Goal: Transaction & Acquisition: Purchase product/service

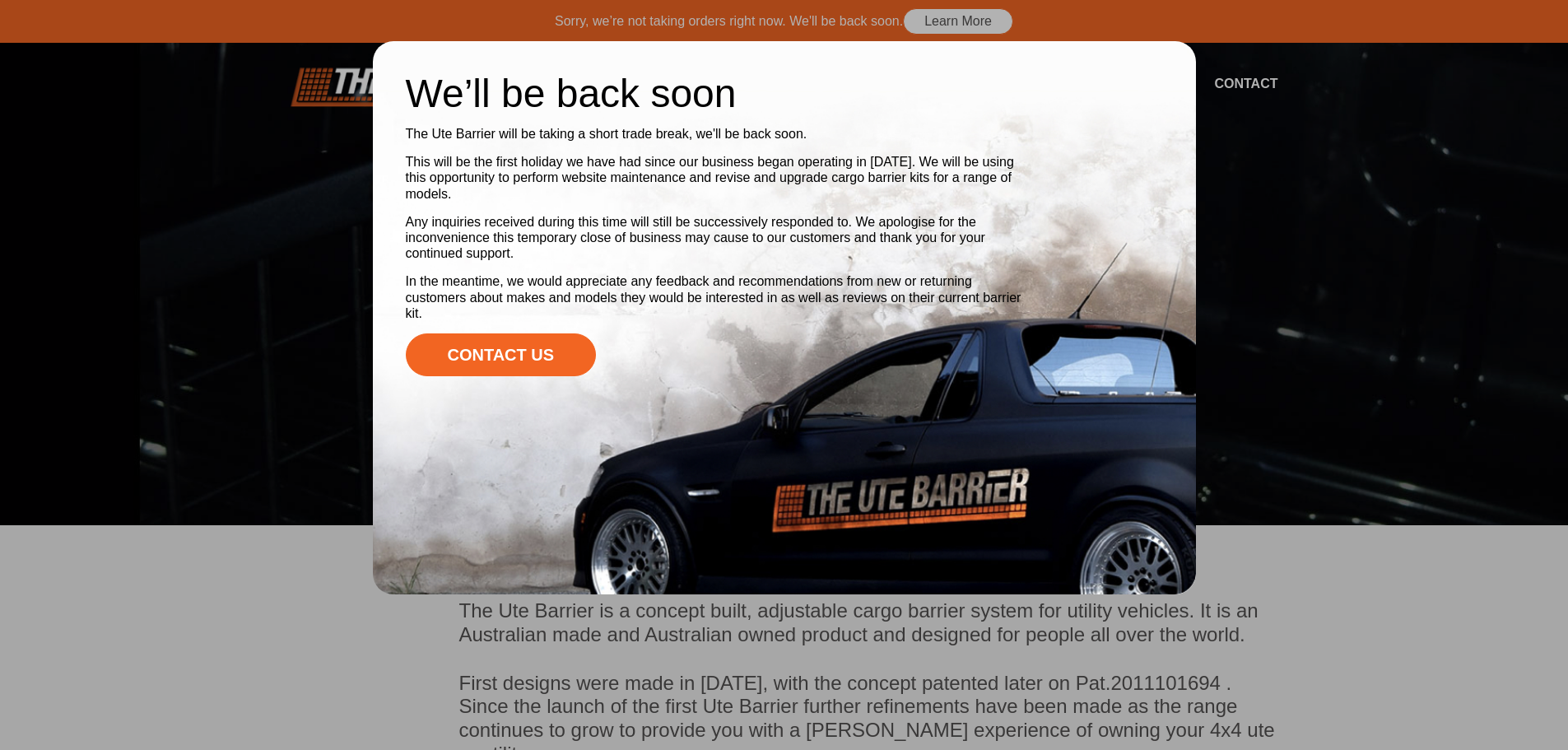
click at [1393, 509] on div at bounding box center [784, 375] width 1568 height 750
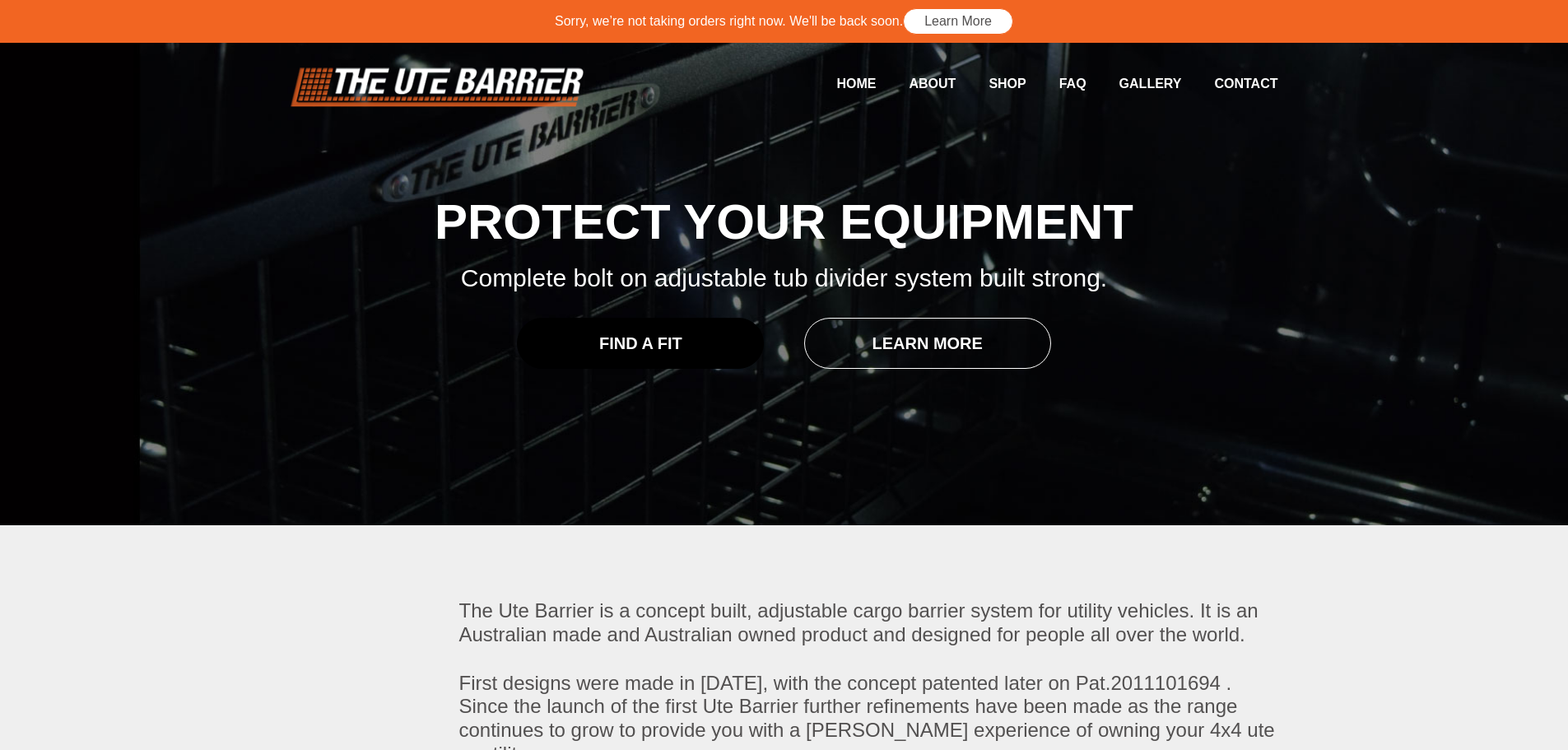
click at [591, 338] on link "Find a Fit" at bounding box center [640, 343] width 247 height 51
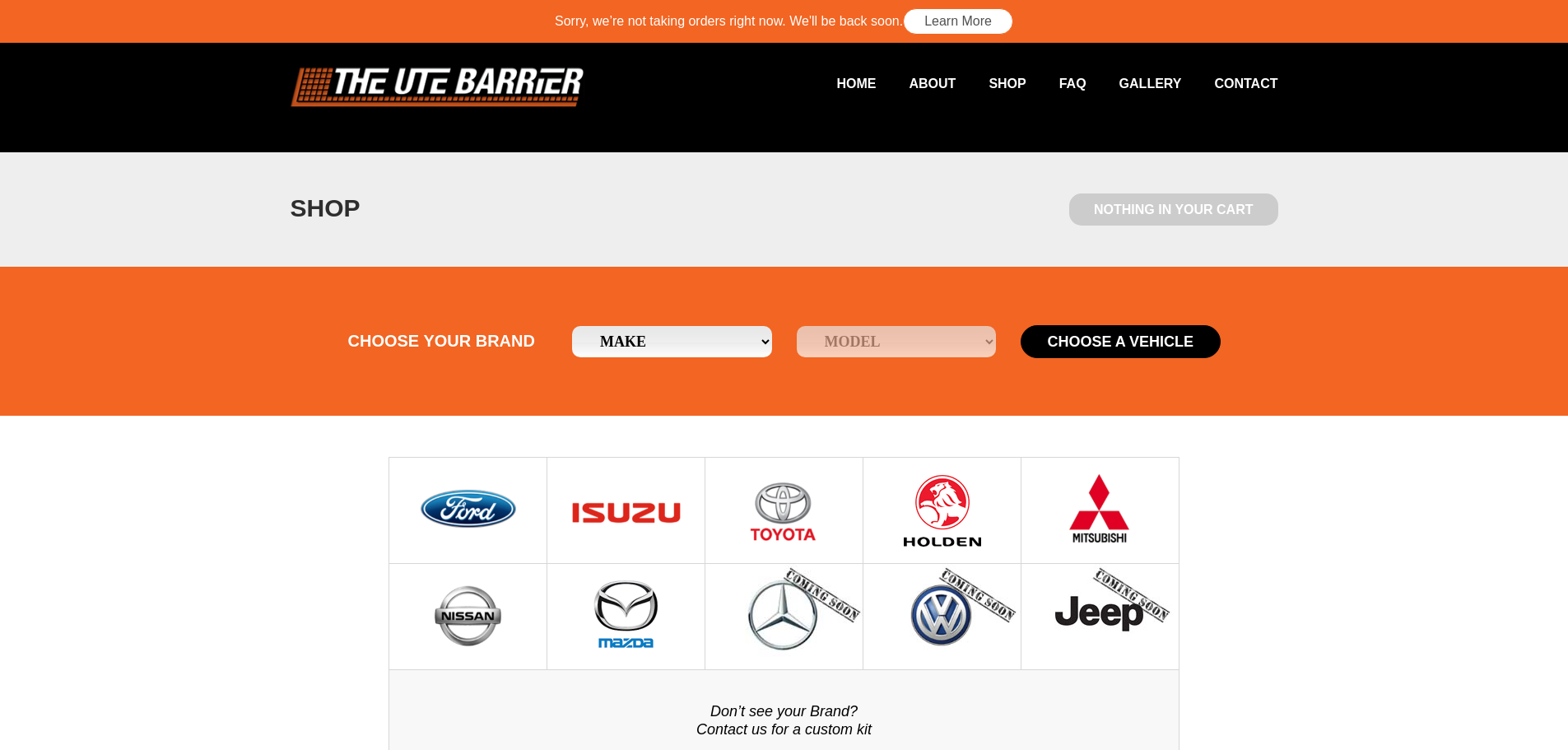
click at [648, 347] on select "Make Ford Holden [GEOGRAPHIC_DATA] Mazda Mitsubishi Nissan Toyota" at bounding box center [671, 341] width 200 height 31
click at [648, 347] on select "Make Ford Holden Isuzu Mazda Mitsubishi Nissan Toyota" at bounding box center [671, 341] width 200 height 31
click at [998, 82] on link "Shop" at bounding box center [990, 83] width 70 height 32
click at [638, 491] on img at bounding box center [626, 510] width 118 height 105
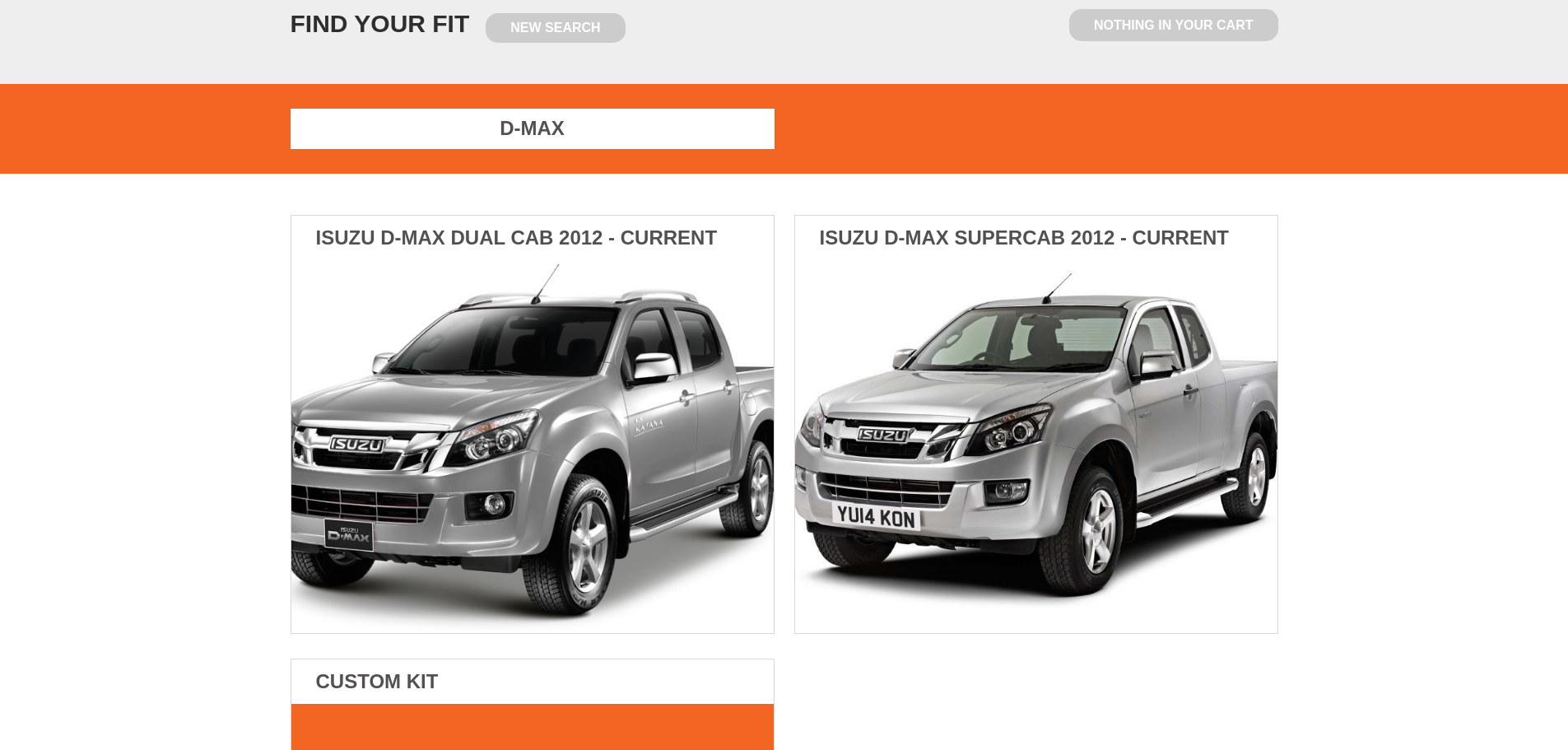
scroll to position [247, 0]
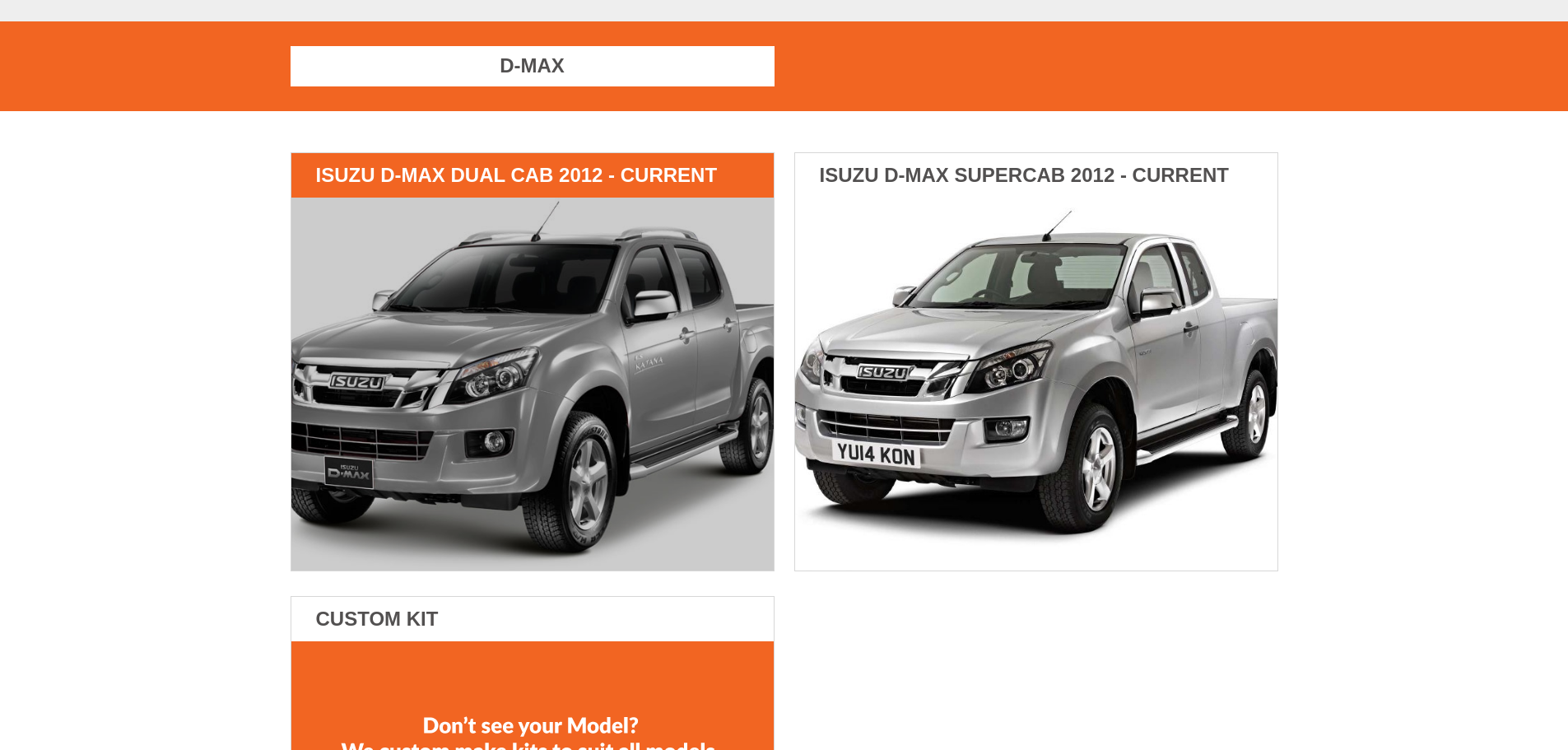
click at [556, 407] on img at bounding box center [533, 384] width 482 height 373
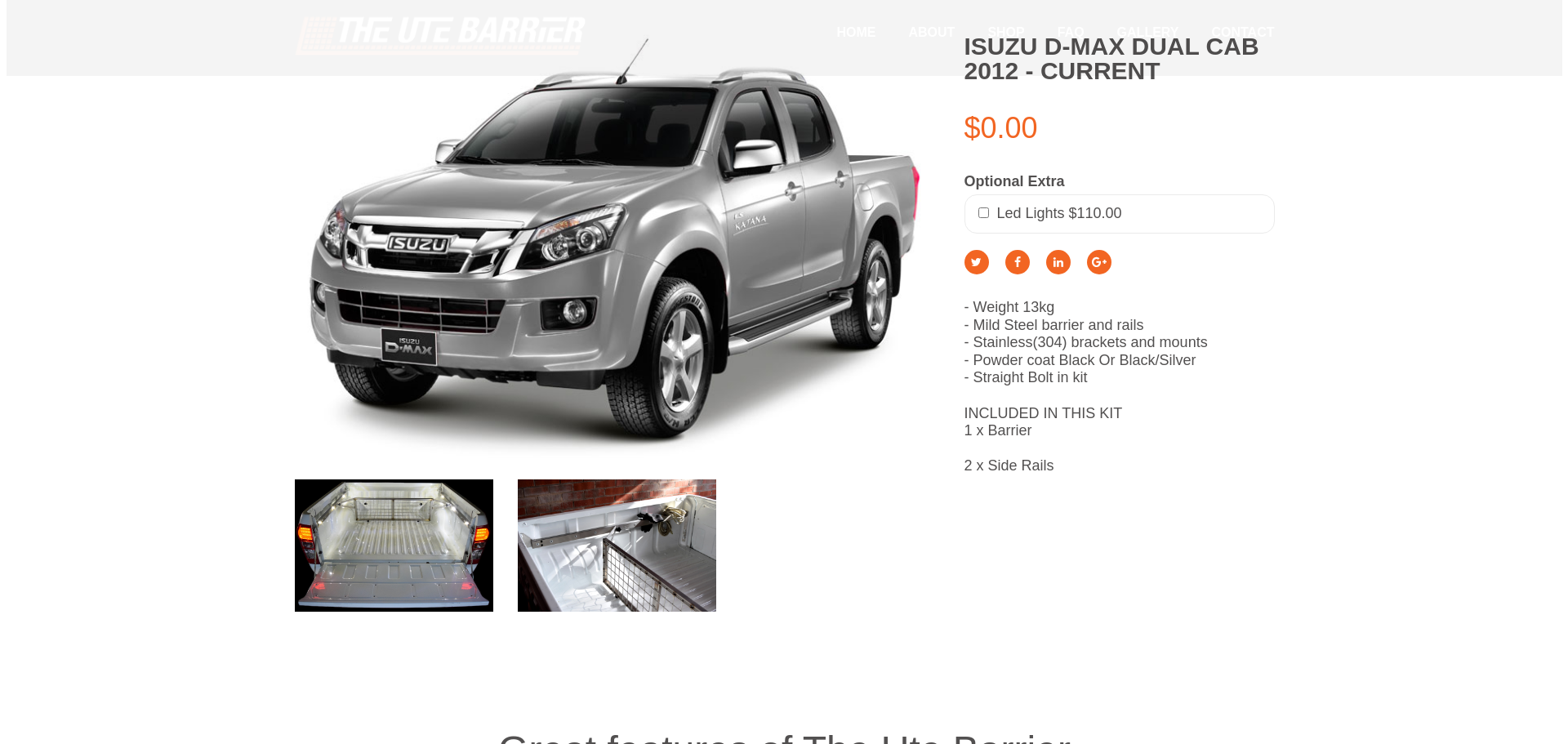
scroll to position [408, 0]
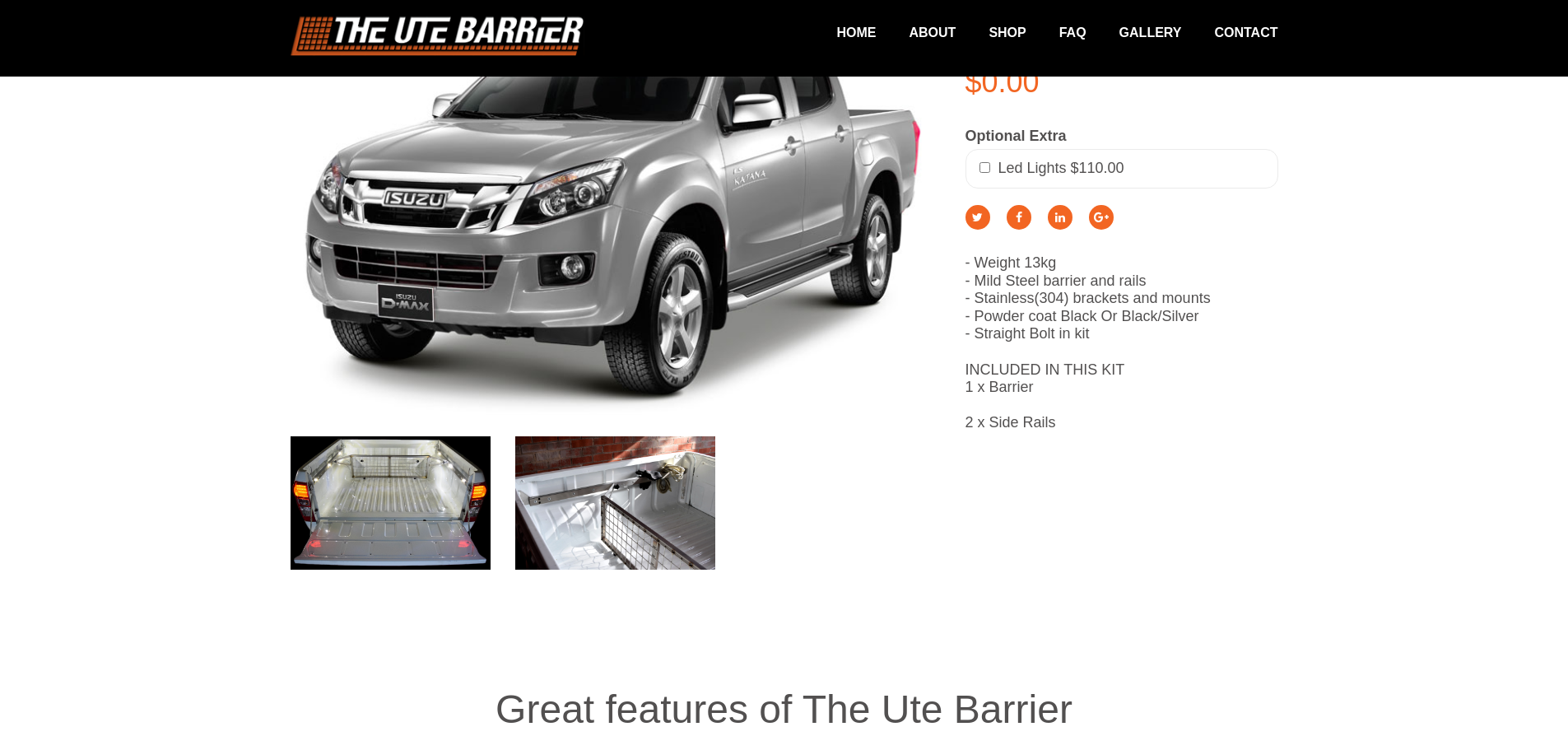
click at [584, 490] on img at bounding box center [615, 504] width 200 height 134
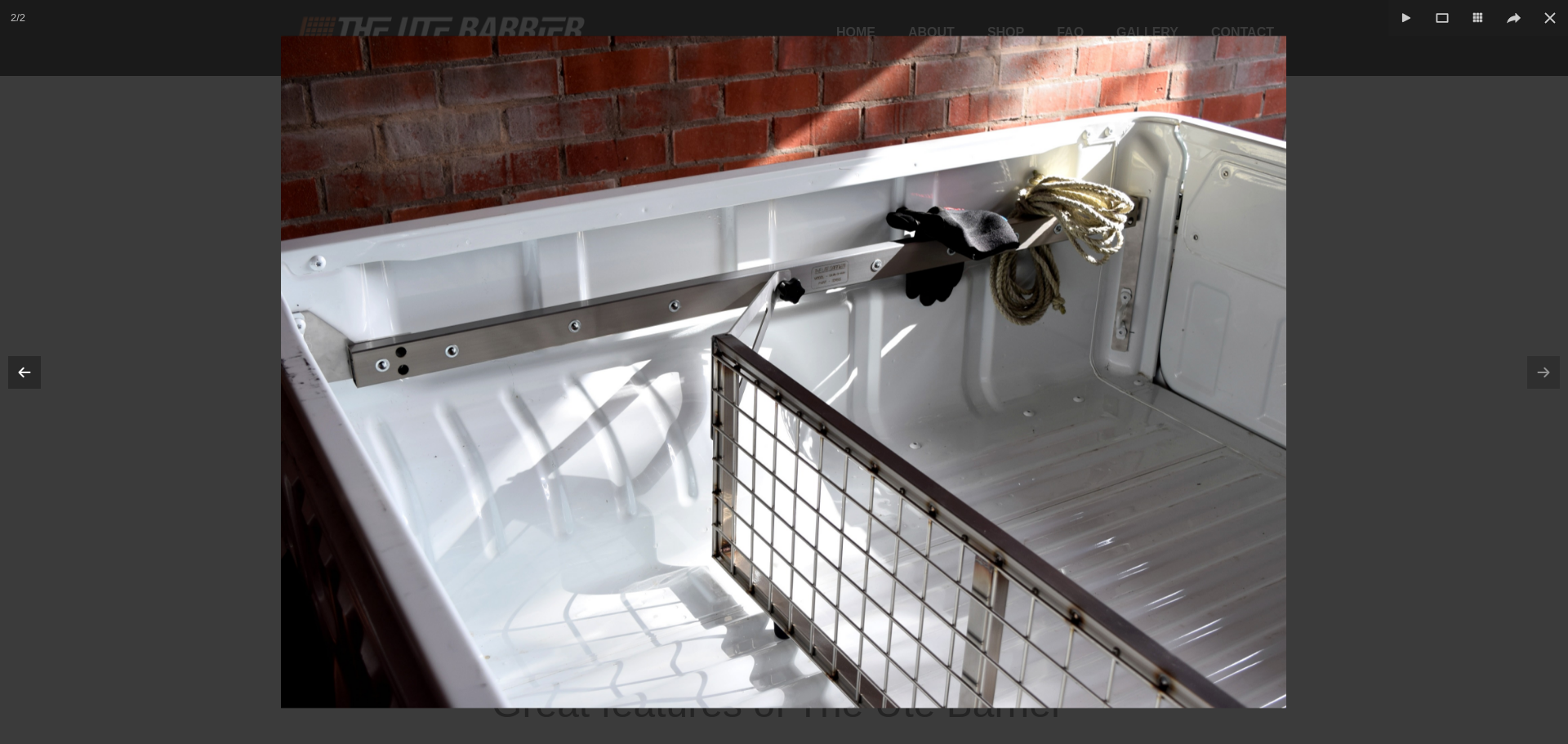
click at [21, 380] on icon at bounding box center [24, 372] width 21 height 21
